Goal: Navigation & Orientation: Find specific page/section

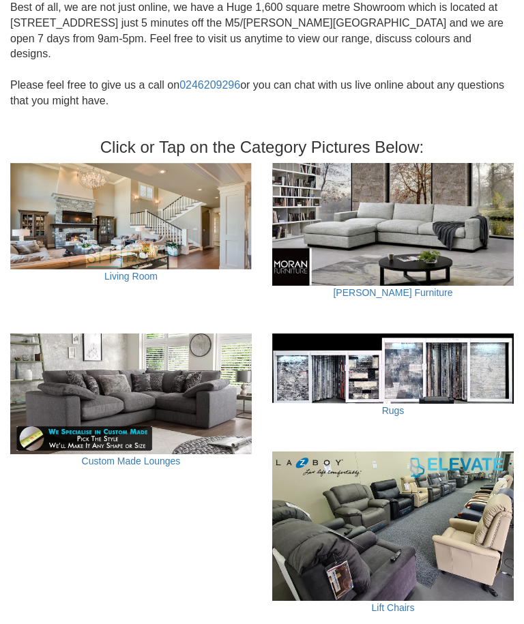
scroll to position [392, 0]
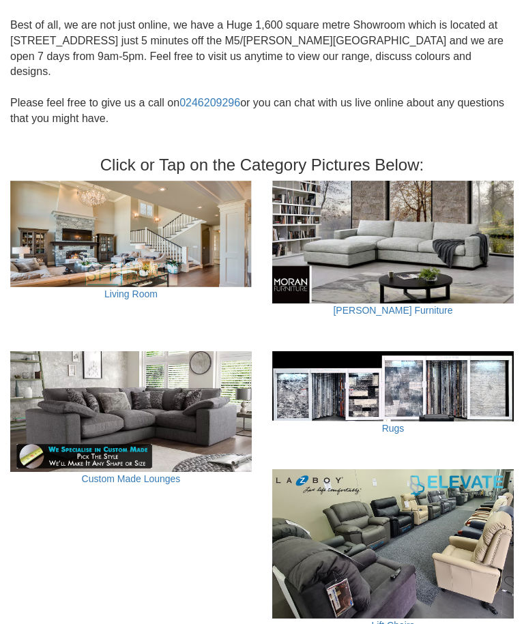
click at [398, 305] on link "[PERSON_NAME] Furniture" at bounding box center [392, 310] width 119 height 11
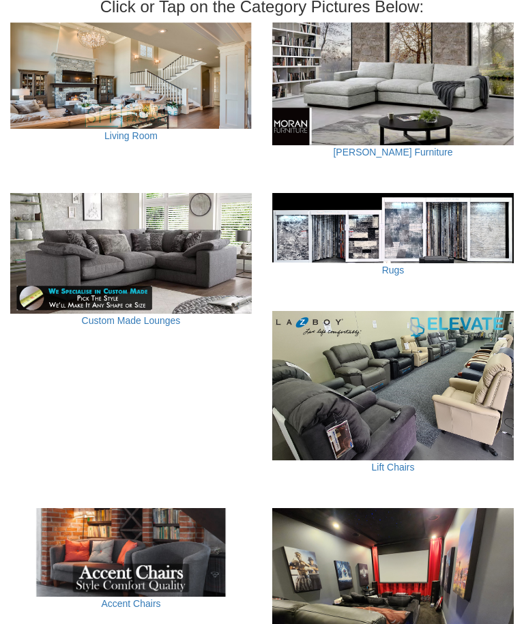
scroll to position [548, 0]
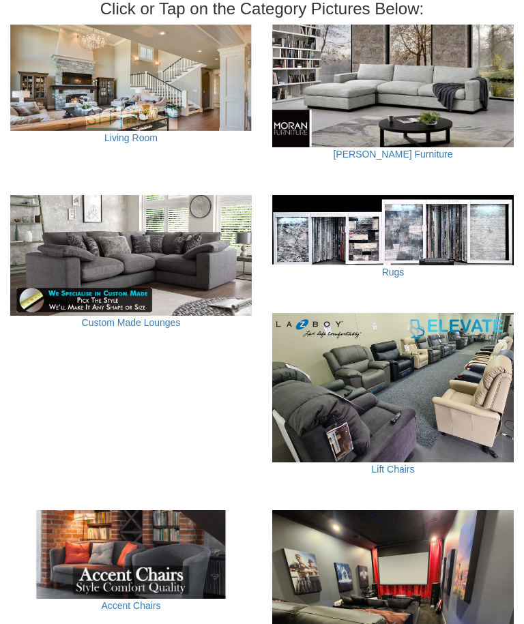
click at [122, 317] on link "Custom Made Lounges" at bounding box center [131, 322] width 99 height 11
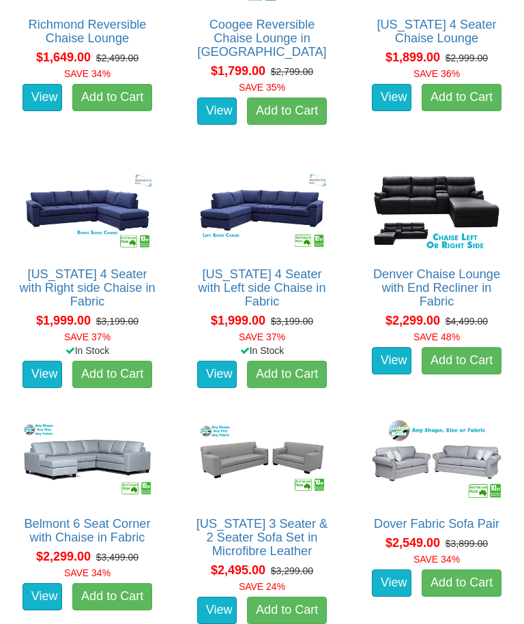
scroll to position [1065, 0]
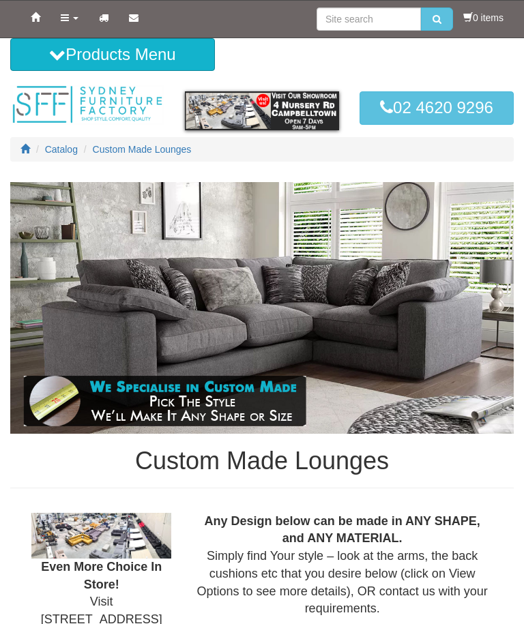
scroll to position [1140, 0]
